Goal: Find specific page/section: Find specific page/section

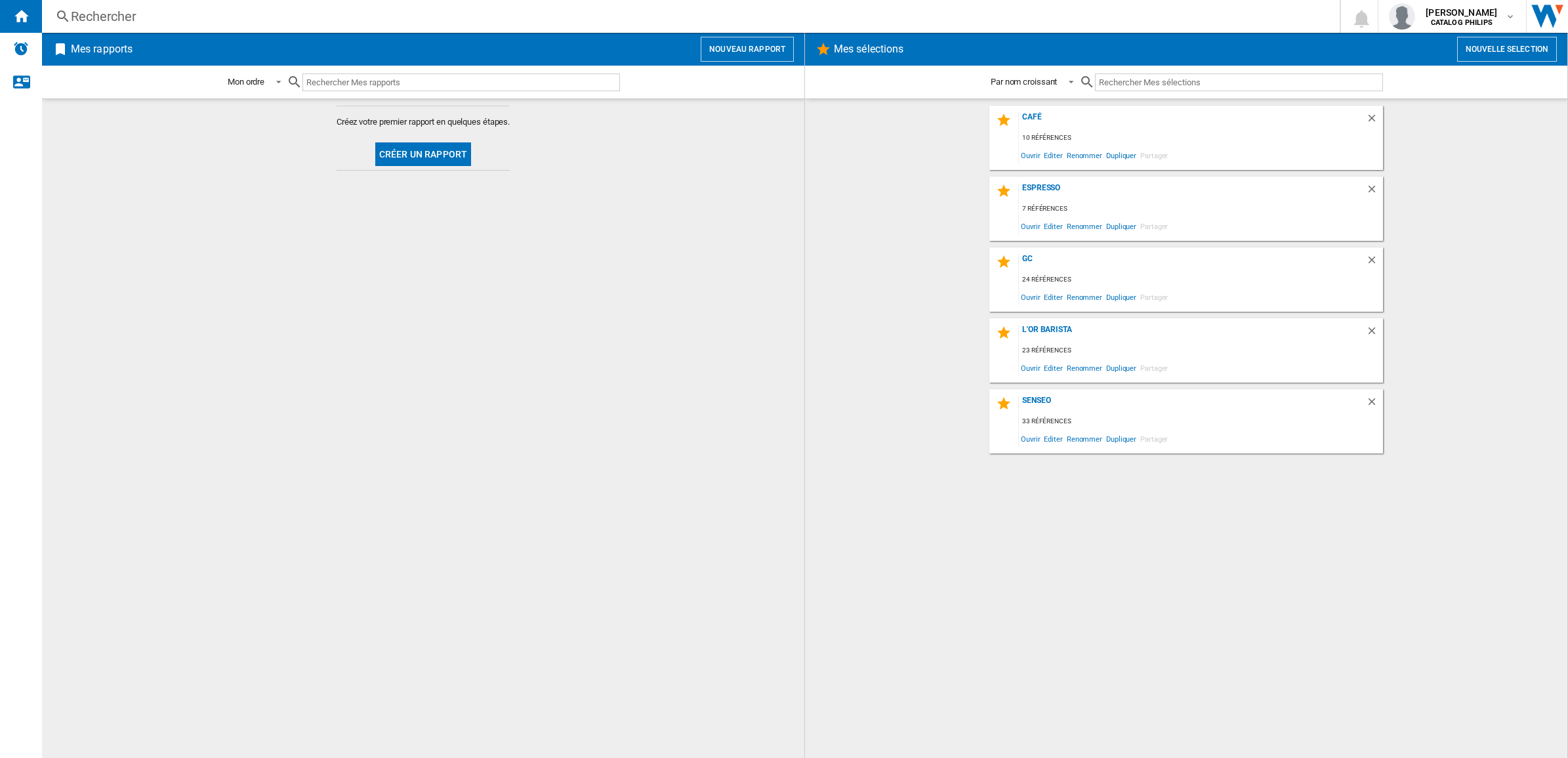
click at [192, 16] on div "Rechercher" at bounding box center [688, 16] width 1235 height 18
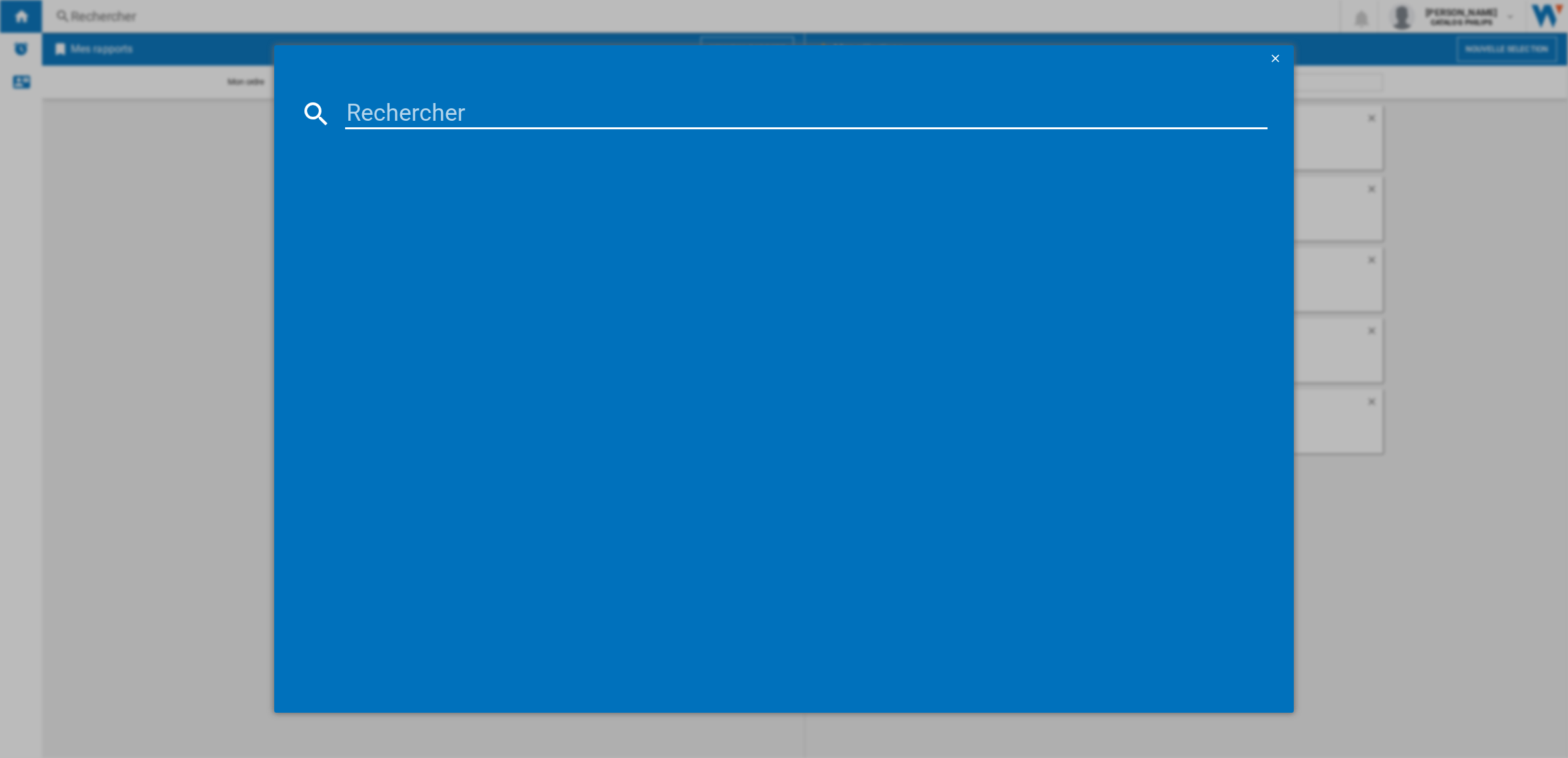
click at [482, 112] on input at bounding box center [807, 113] width 923 height 31
type input "EP5447"
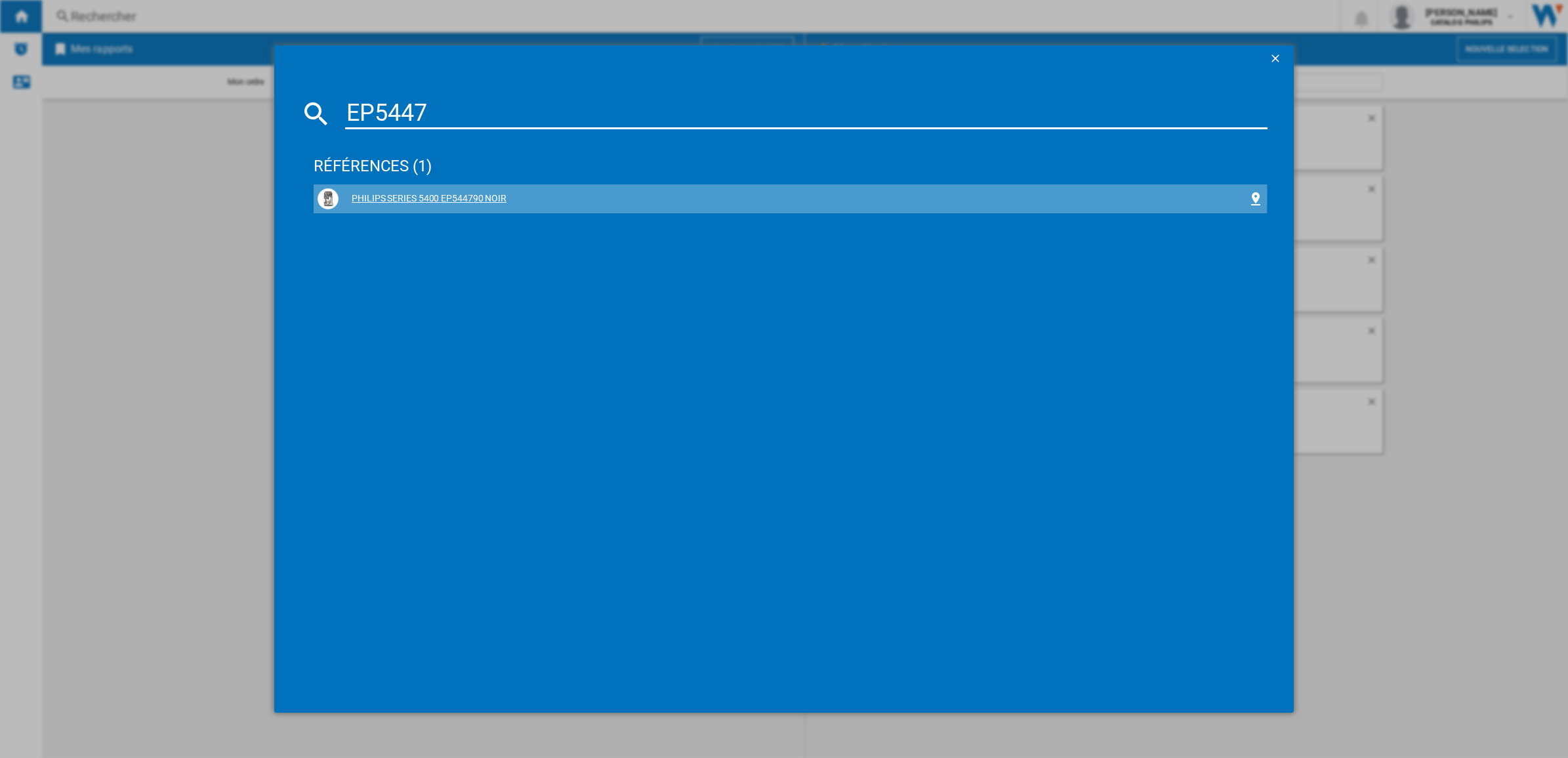
click at [442, 191] on div "PHILIPS SERIES 5400 EP544790 NOIR" at bounding box center [791, 199] width 946 height 21
click at [444, 197] on div "PHILIPS SERIES 5400 EP544790 NOIR" at bounding box center [793, 199] width 909 height 13
